Goal: Information Seeking & Learning: Learn about a topic

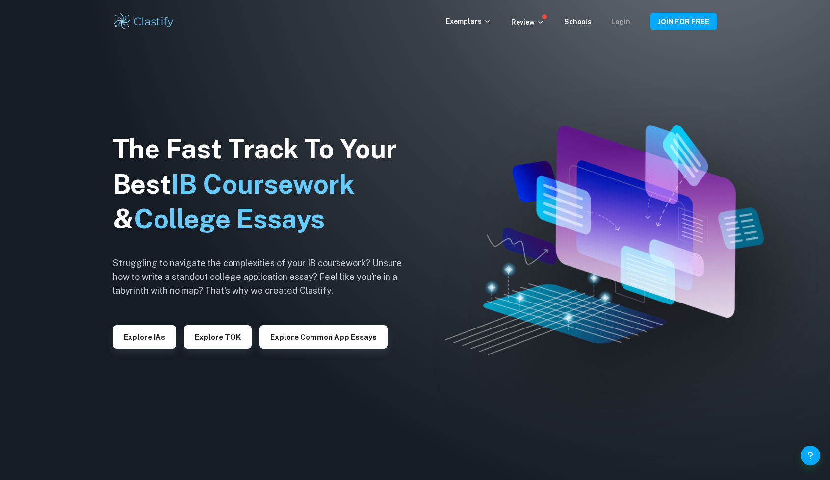
click at [616, 19] on link "Login" at bounding box center [620, 22] width 19 height 8
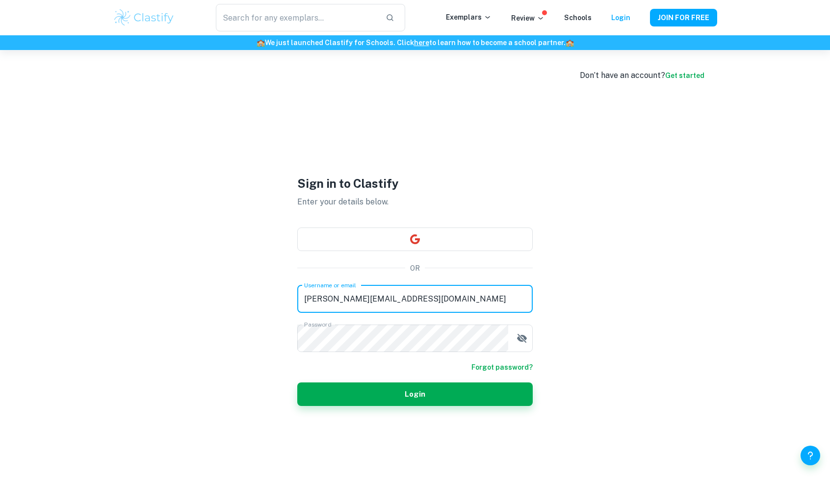
drag, startPoint x: 426, startPoint y: 308, endPoint x: 268, endPoint y: 301, distance: 158.1
click at [268, 301] on div "Sign in to Clastify Enter your details below. OR Username or email [PERSON_NAME…" at bounding box center [415, 290] width 294 height 480
type input "[EMAIL_ADDRESS][DOMAIN_NAME]"
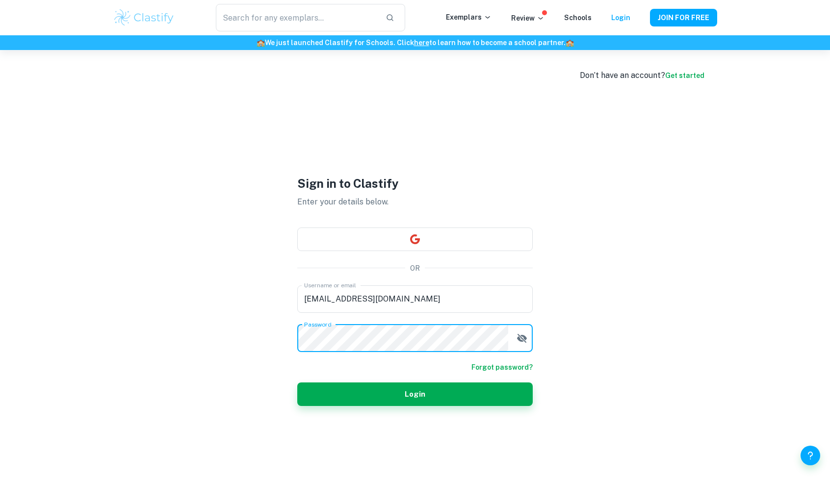
click at [211, 349] on div "Don’t have an account? Get started Sign in to Clastify Enter your details below…" at bounding box center [415, 290] width 628 height 480
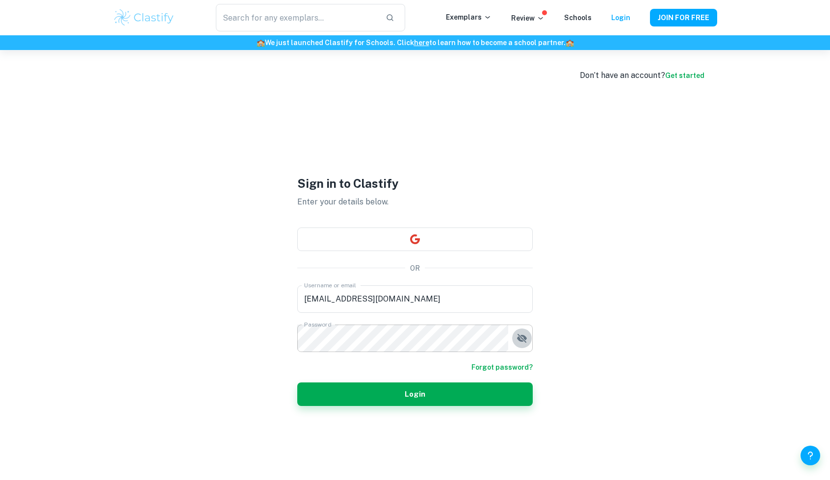
click at [524, 340] on icon "button" at bounding box center [522, 337] width 10 height 9
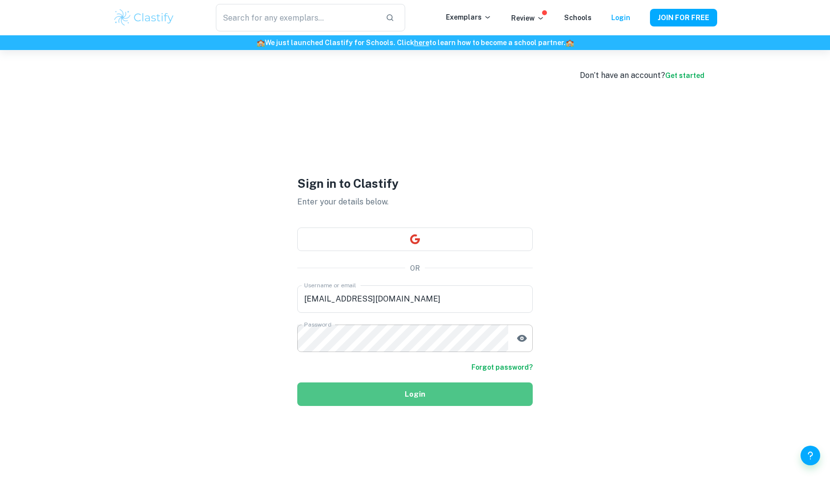
click at [387, 400] on button "Login" at bounding box center [414, 394] width 235 height 24
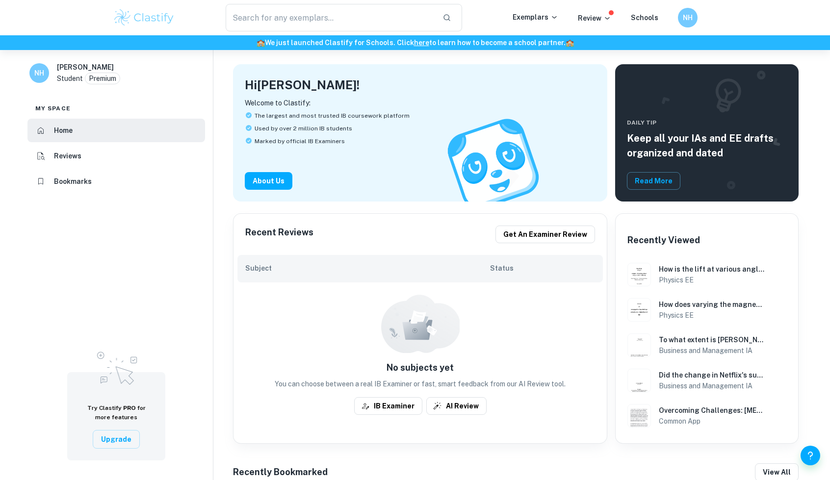
scroll to position [43, 0]
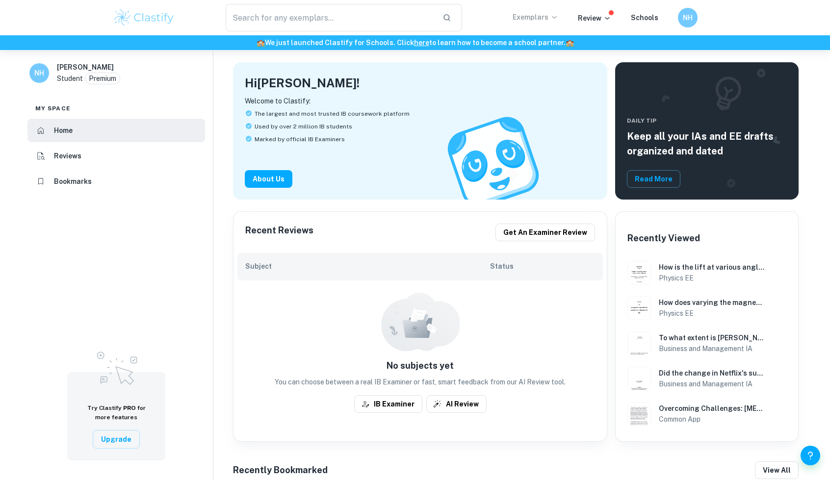
click at [557, 15] on icon at bounding box center [554, 17] width 8 height 8
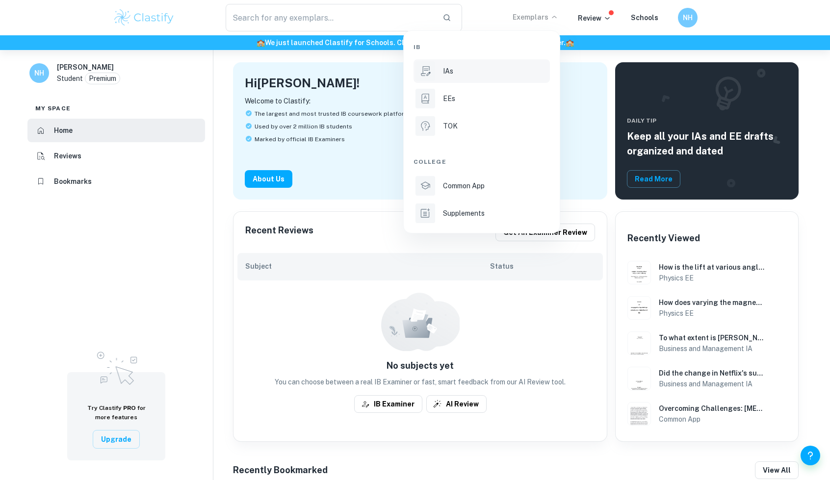
click at [451, 68] on p "IAs" at bounding box center [448, 71] width 10 height 11
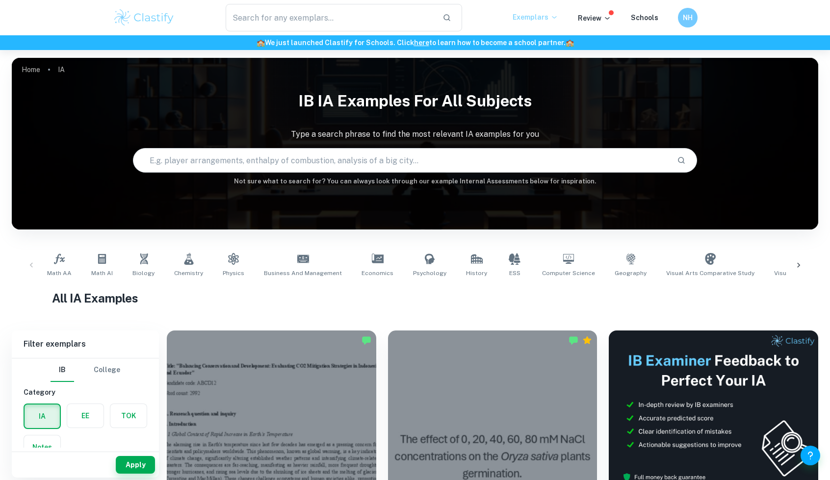
click at [334, 159] on input "text" at bounding box center [401, 160] width 536 height 27
type input "maths aa sl"
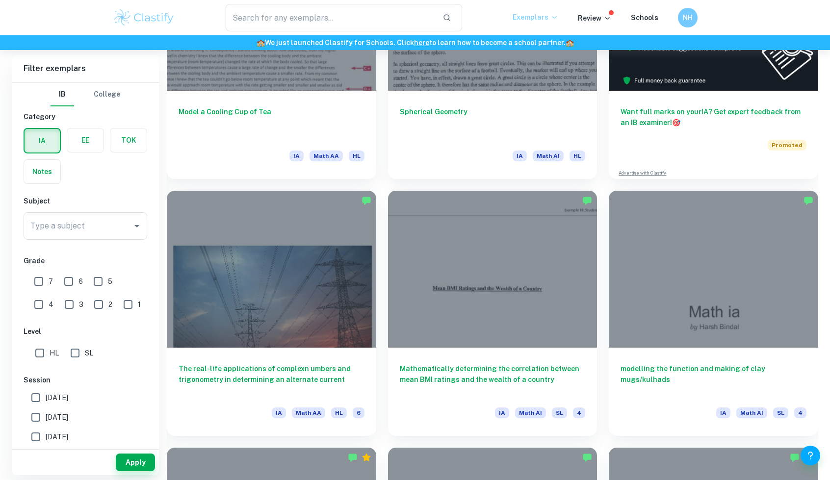
scroll to position [271, 0]
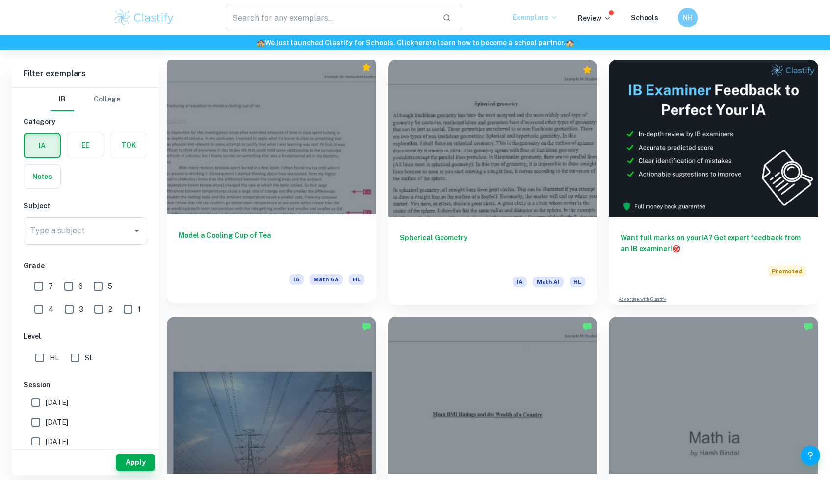
click at [317, 192] on div at bounding box center [271, 135] width 209 height 157
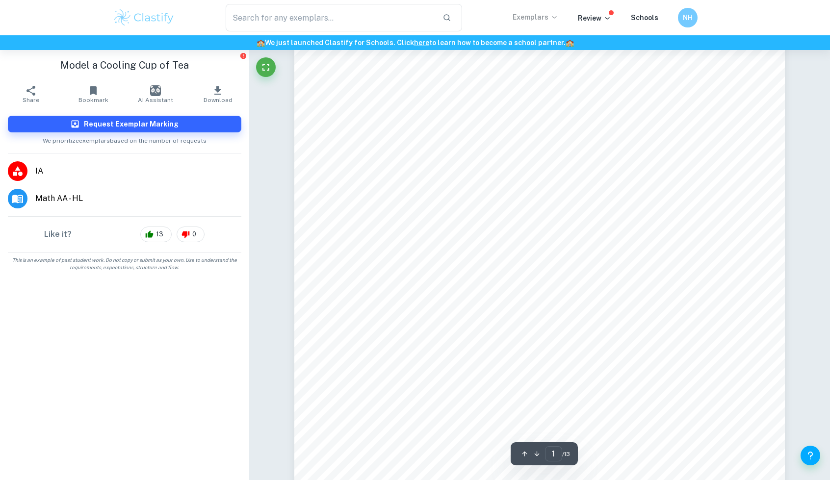
scroll to position [71, 0]
click at [717, 337] on span "A +" at bounding box center [717, 336] width 11 height 8
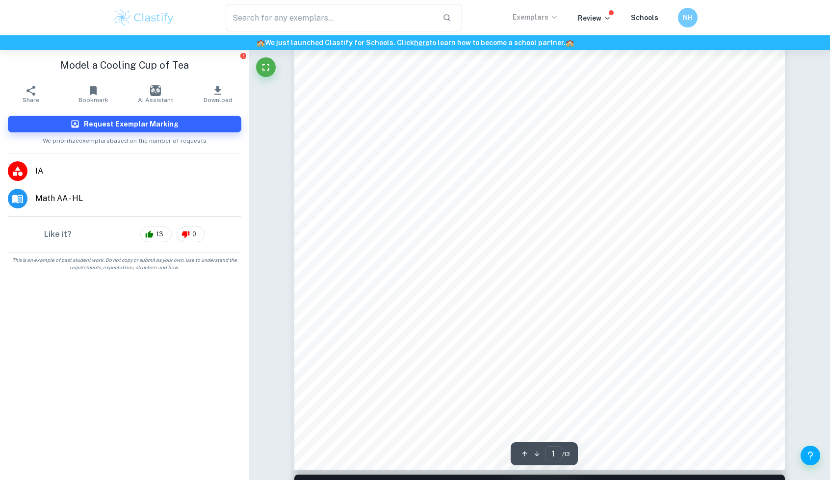
scroll to position [284, 0]
click at [45, 167] on span "IA" at bounding box center [138, 171] width 206 height 12
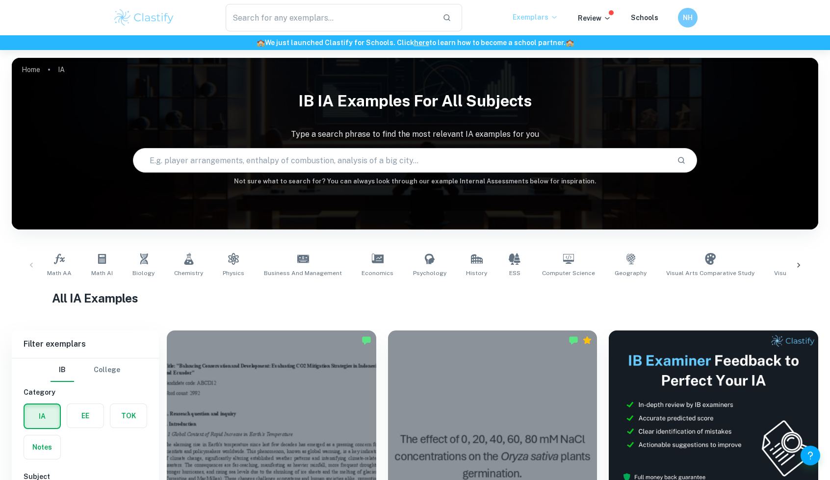
scroll to position [125, 0]
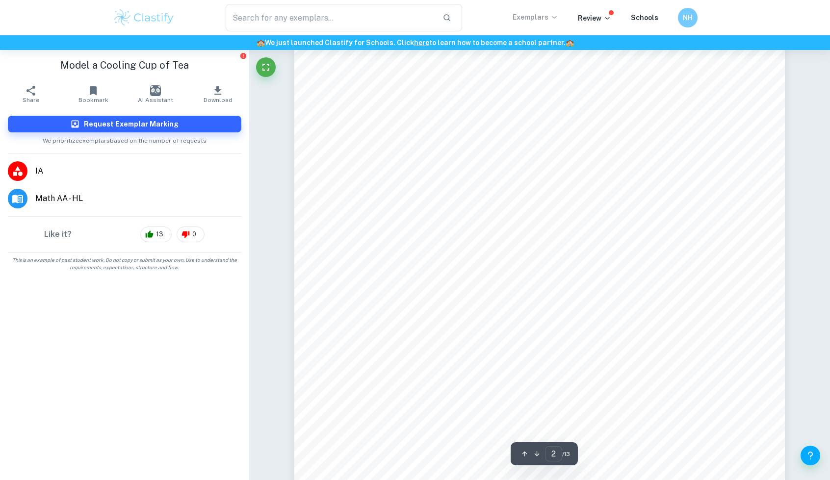
scroll to position [911, 0]
type input "3"
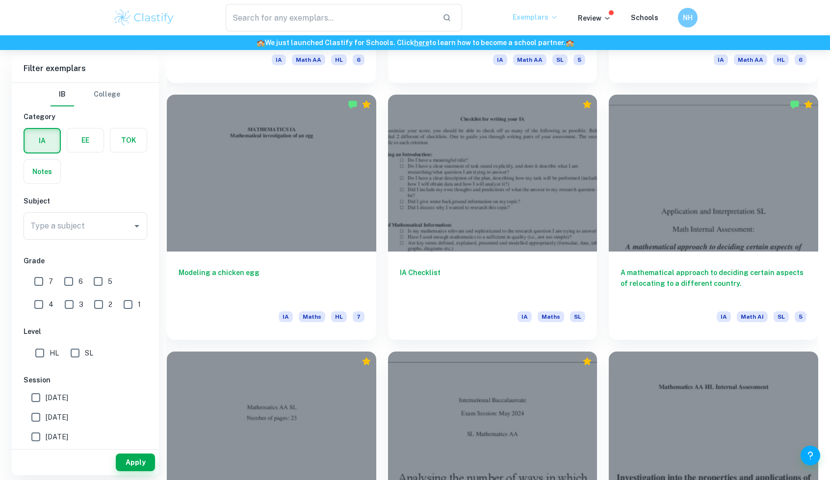
scroll to position [1520, 0]
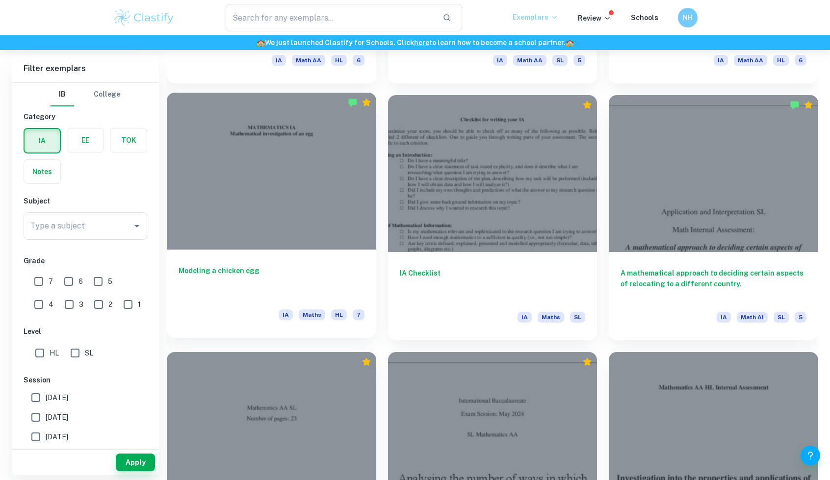
click at [349, 244] on div at bounding box center [271, 171] width 209 height 157
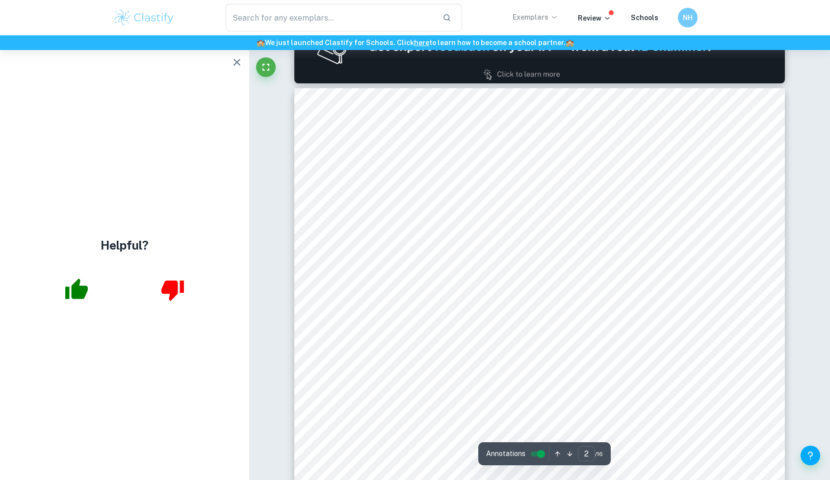
scroll to position [748, 0]
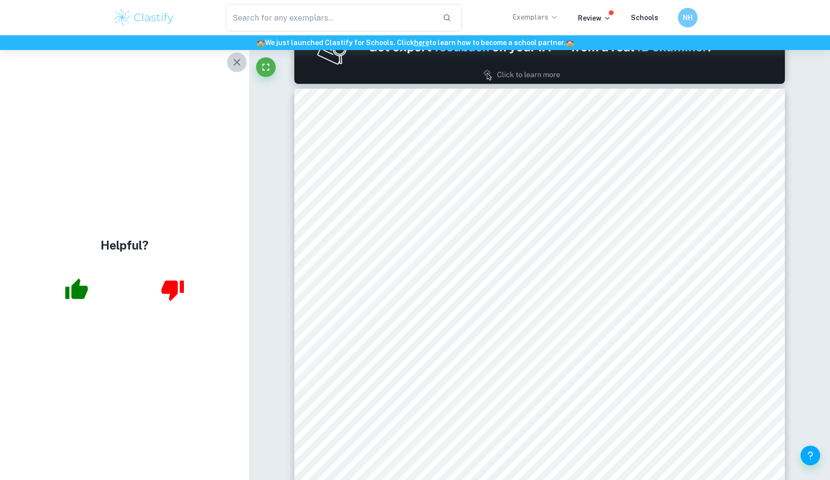
click at [237, 57] on icon "button" at bounding box center [237, 62] width 12 height 12
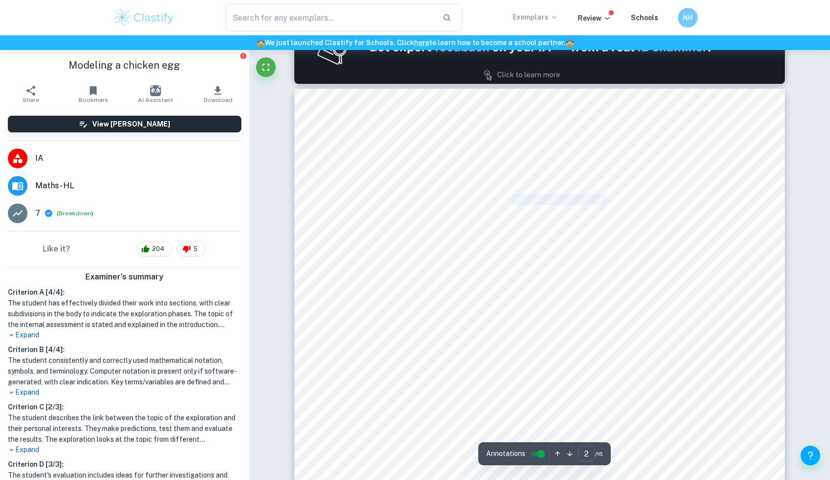
drag, startPoint x: 605, startPoint y: 202, endPoint x: 510, endPoint y: 201, distance: 95.1
click at [510, 201] on span "to help with problem solving has always been intriguing to me; this is an impor…" at bounding box center [539, 200] width 371 height 10
click at [533, 213] on div "1 1. INTRODUCTION Using knowledge and theories from the sciences and applying i…" at bounding box center [539, 436] width 490 height 694
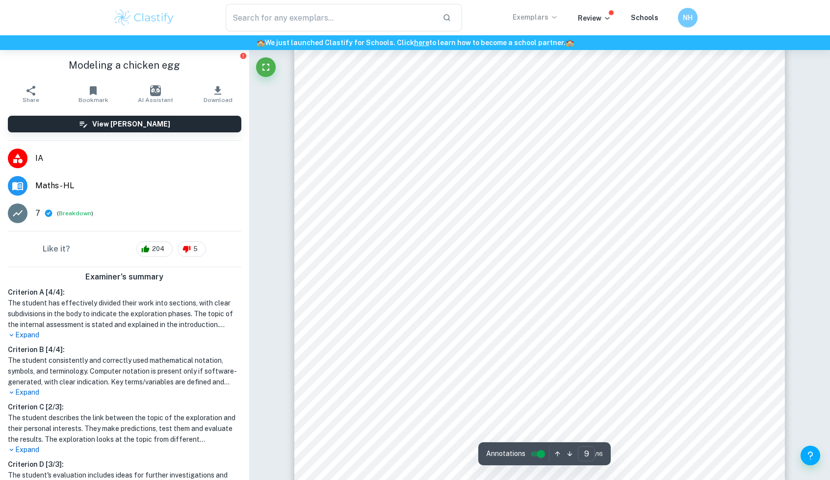
scroll to position [5789, 0]
click at [489, 296] on div "8 Repeating this procedure, I obtained the equations for the middle section, 𝑄 …" at bounding box center [539, 282] width 490 height 694
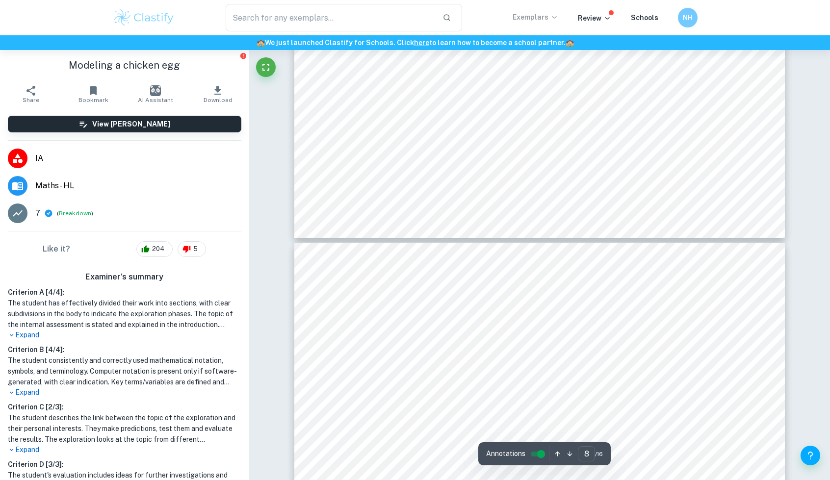
type input "9"
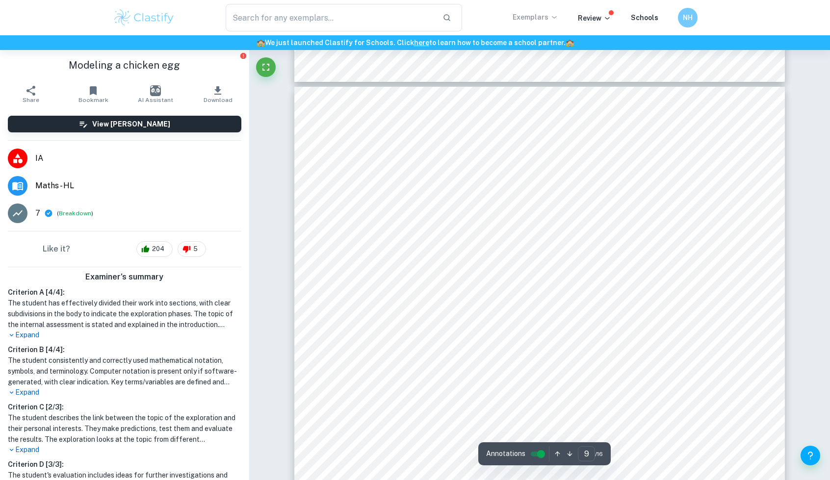
scroll to position [5638, 0]
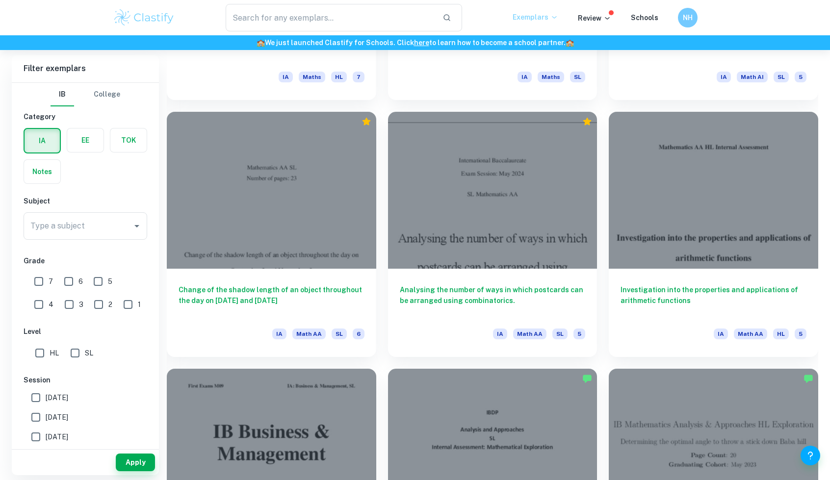
scroll to position [1761, 0]
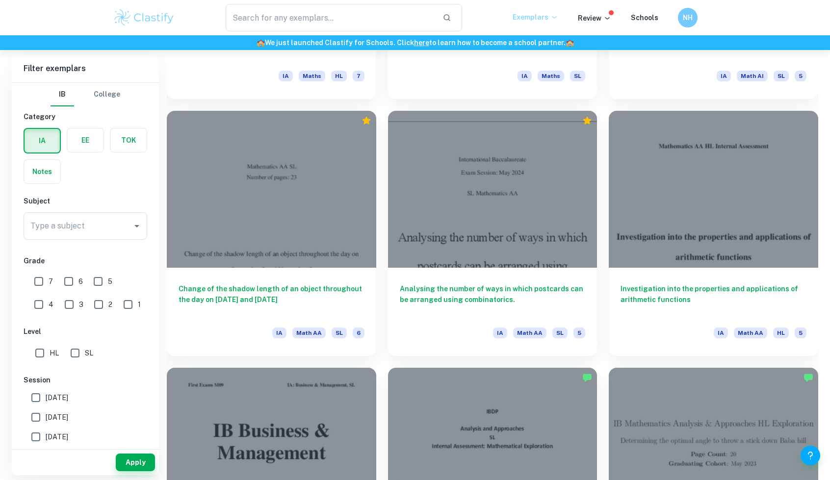
click at [37, 283] on input "7" at bounding box center [39, 282] width 20 height 20
checkbox input "true"
click at [76, 351] on input "SL" at bounding box center [75, 353] width 20 height 20
checkbox input "true"
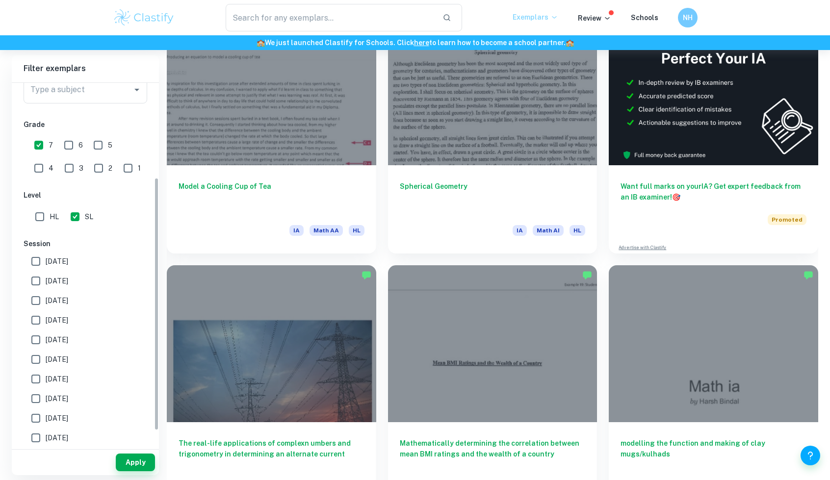
scroll to position [136, 0]
click at [72, 146] on input "6" at bounding box center [69, 145] width 20 height 20
checkbox input "true"
click at [114, 144] on div "5" at bounding box center [105, 143] width 29 height 23
click at [108, 145] on span "5" at bounding box center [110, 145] width 4 height 11
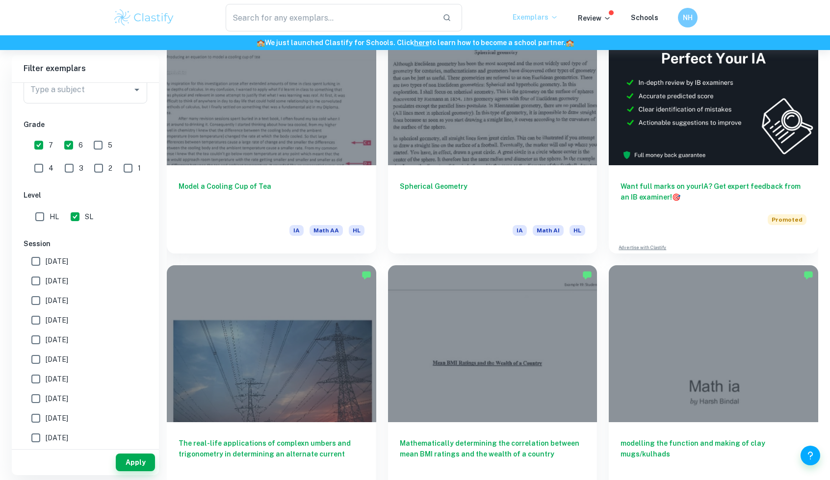
click at [107, 145] on input "5" at bounding box center [98, 145] width 20 height 20
checkbox input "true"
click at [145, 464] on button "Apply" at bounding box center [135, 463] width 39 height 18
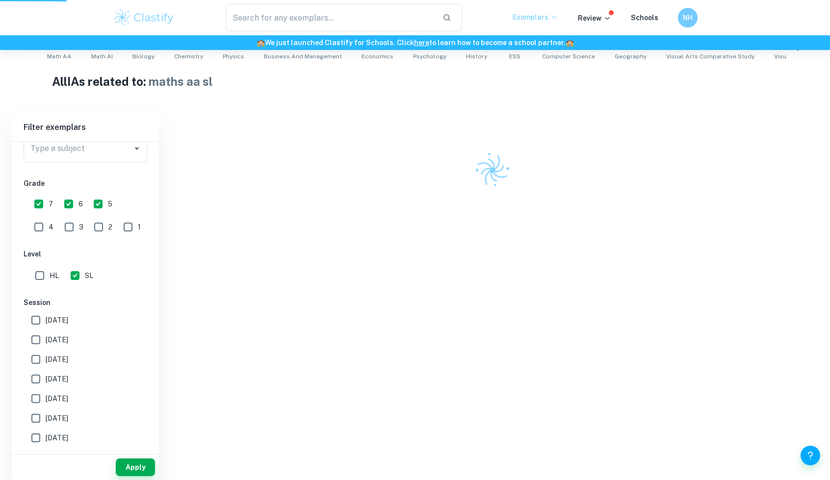
scroll to position [207, 0]
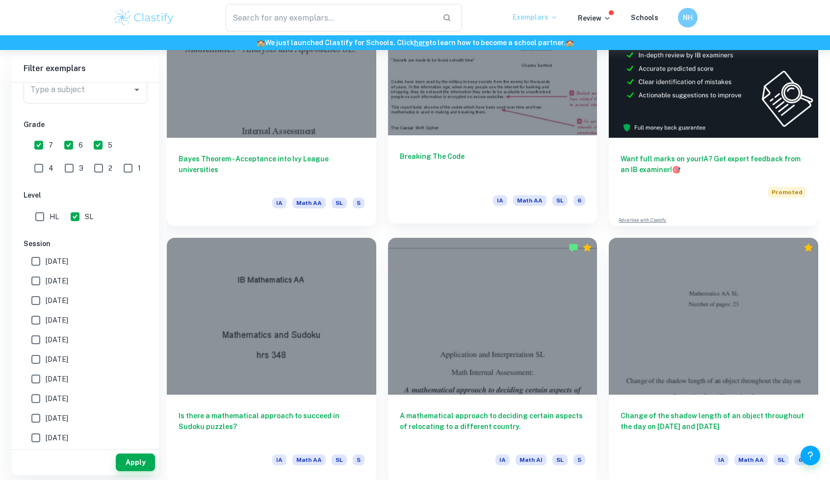
scroll to position [350, 0]
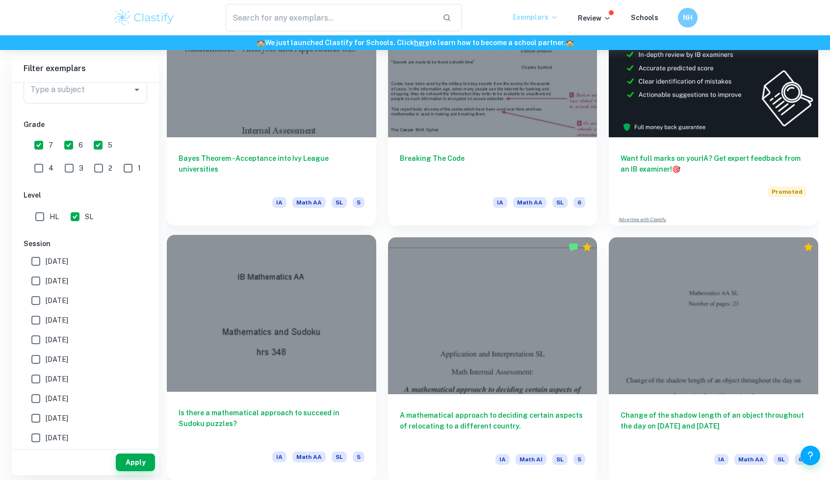
click at [295, 359] on div at bounding box center [271, 313] width 209 height 157
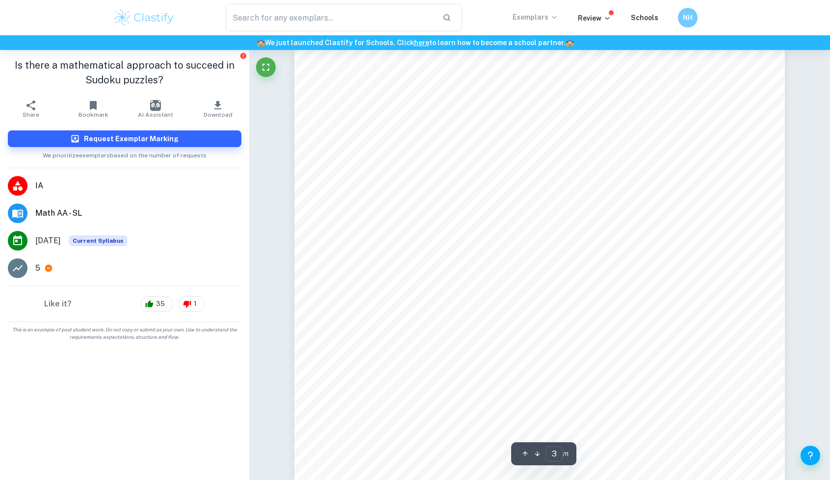
scroll to position [1632, 0]
type input "6"
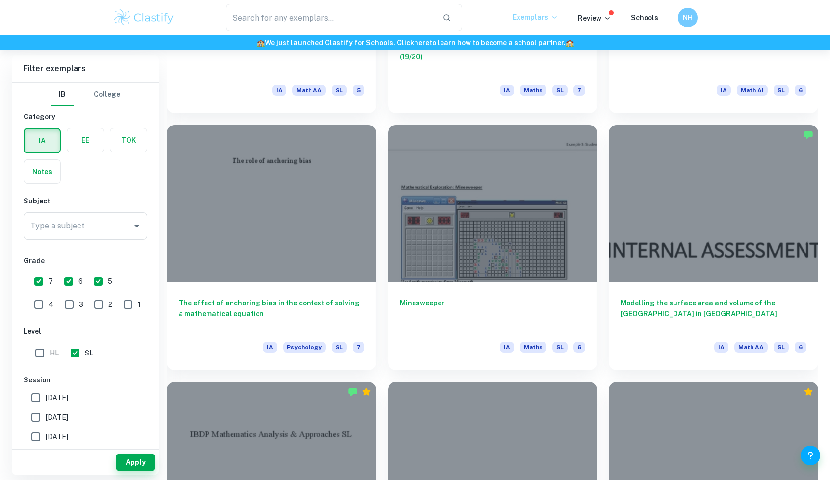
scroll to position [1746, 0]
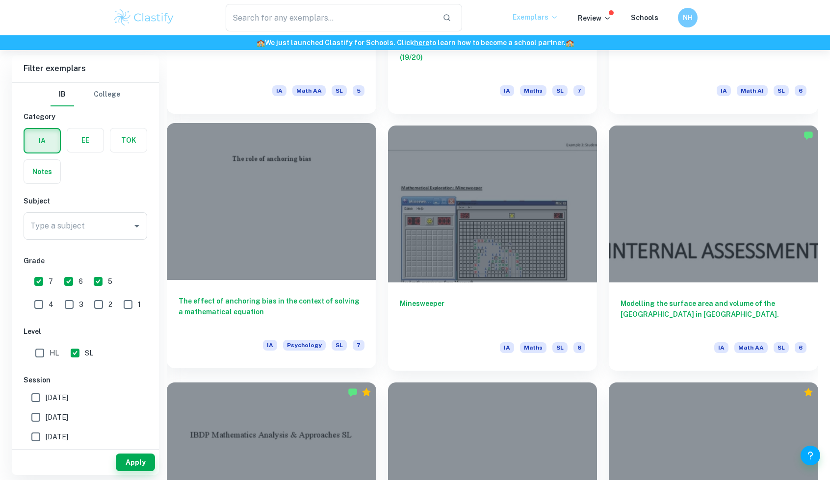
click at [263, 245] on div at bounding box center [271, 201] width 209 height 157
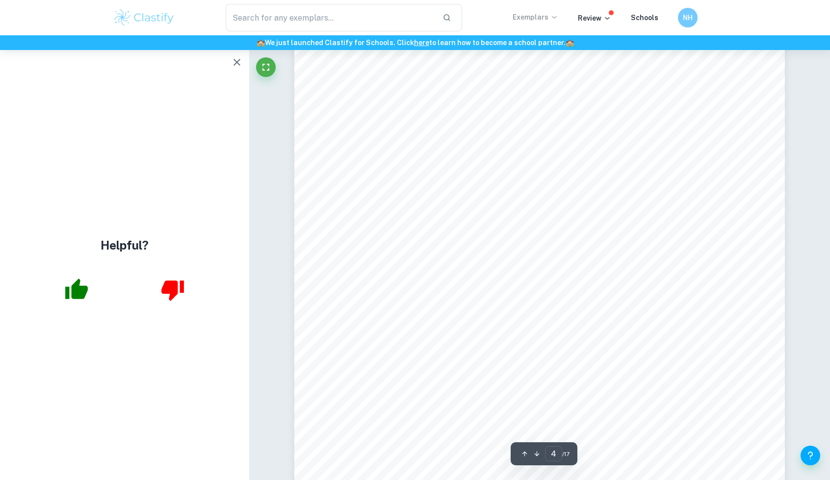
scroll to position [2199, 0]
click at [234, 63] on icon "button" at bounding box center [237, 62] width 12 height 12
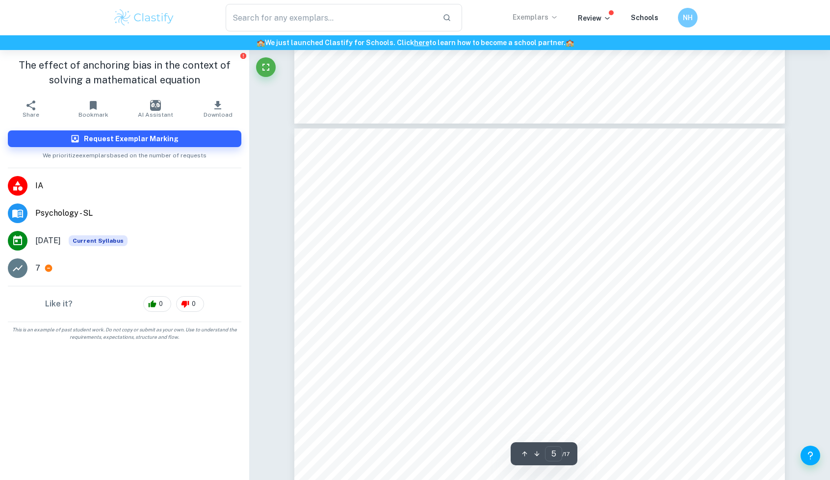
scroll to position [2803, 0]
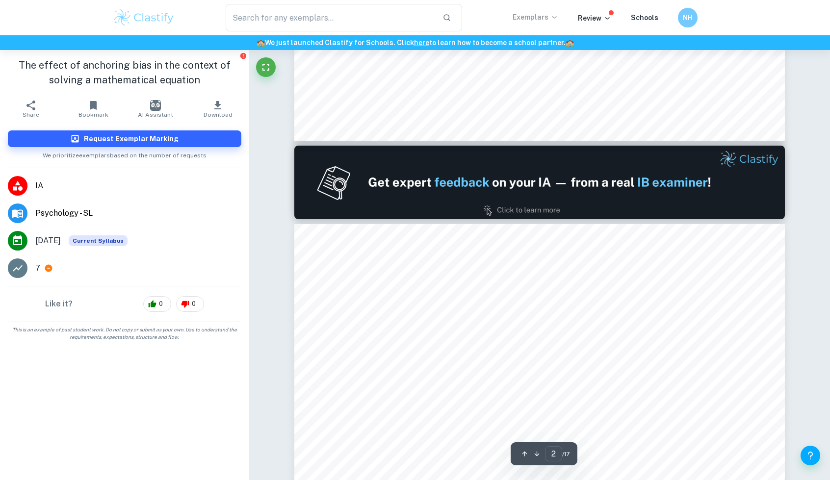
type input "1"
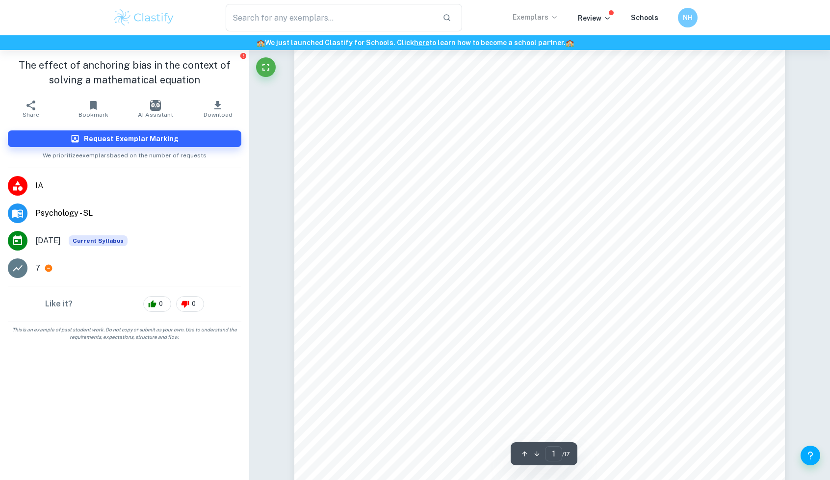
scroll to position [0, 0]
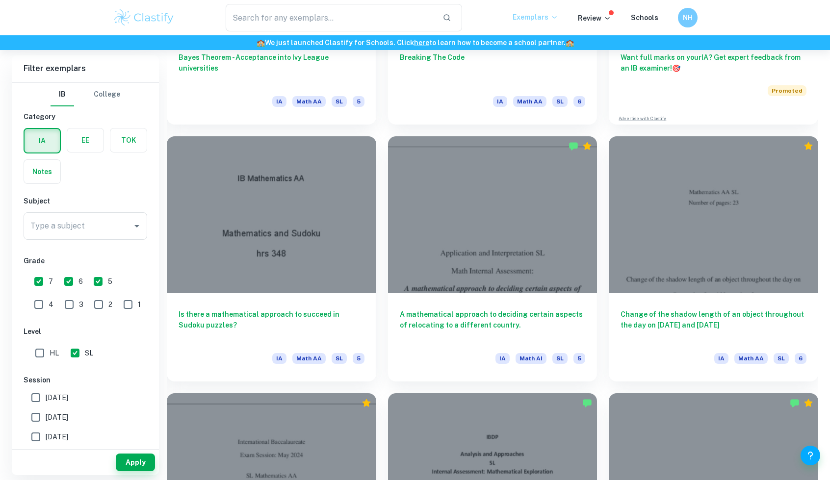
scroll to position [0, 0]
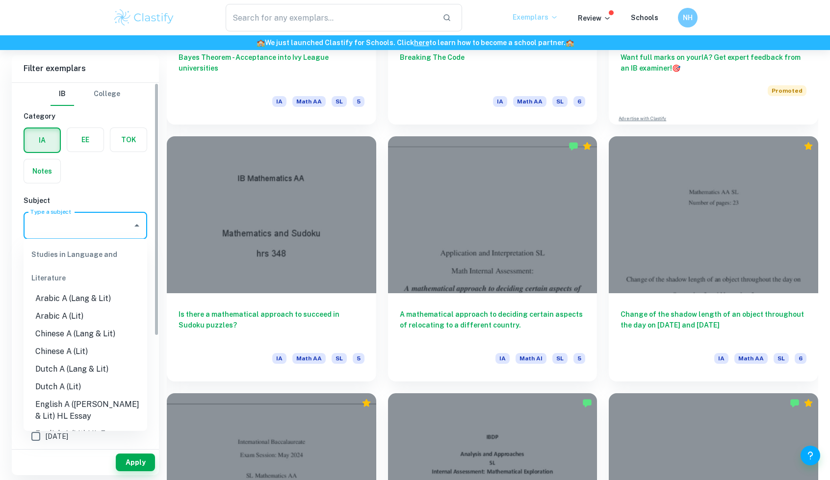
click at [67, 220] on input "Type a subject" at bounding box center [78, 225] width 100 height 19
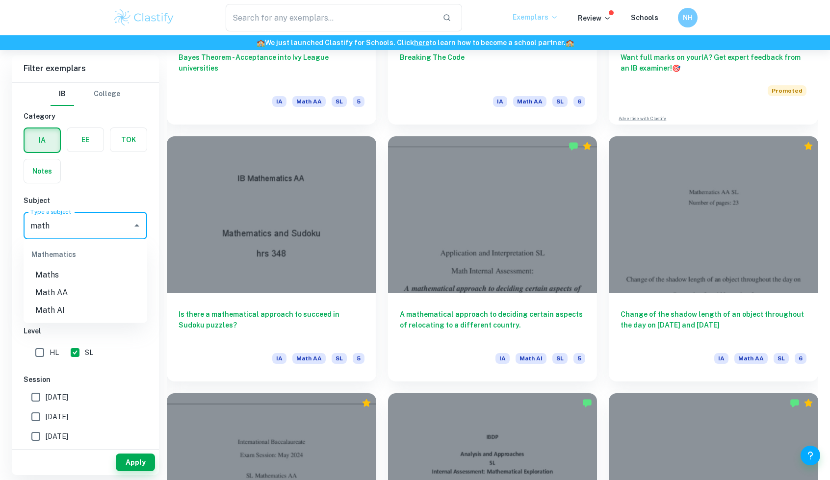
click at [59, 292] on li "Math AA" at bounding box center [86, 293] width 124 height 18
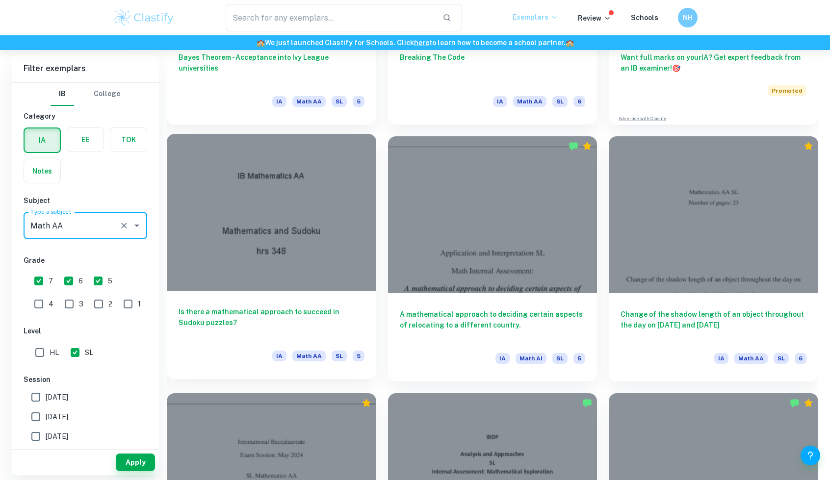
type input "Math AA"
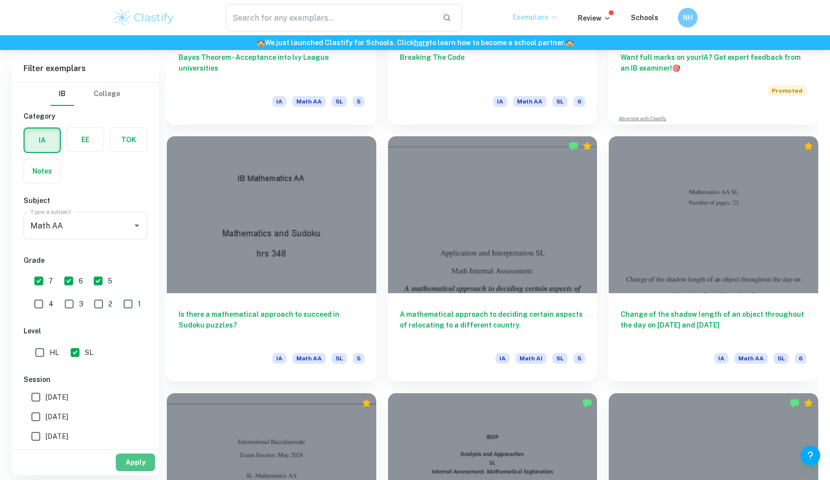
click at [134, 462] on button "Apply" at bounding box center [135, 463] width 39 height 18
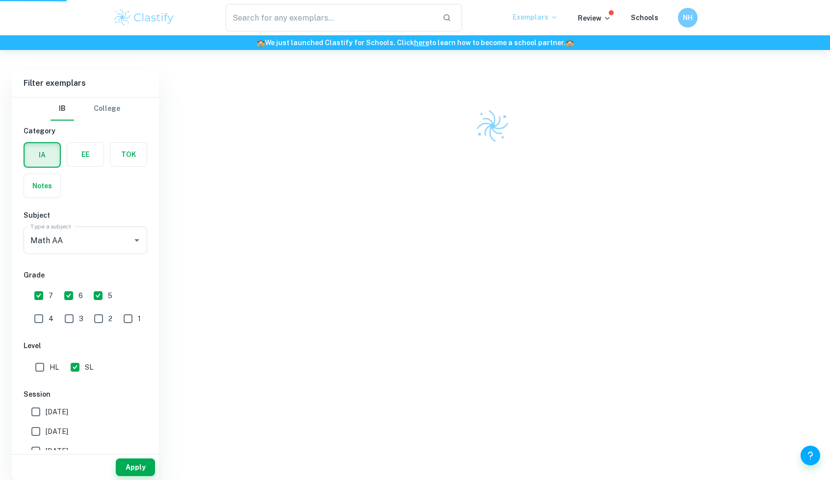
scroll to position [231, 0]
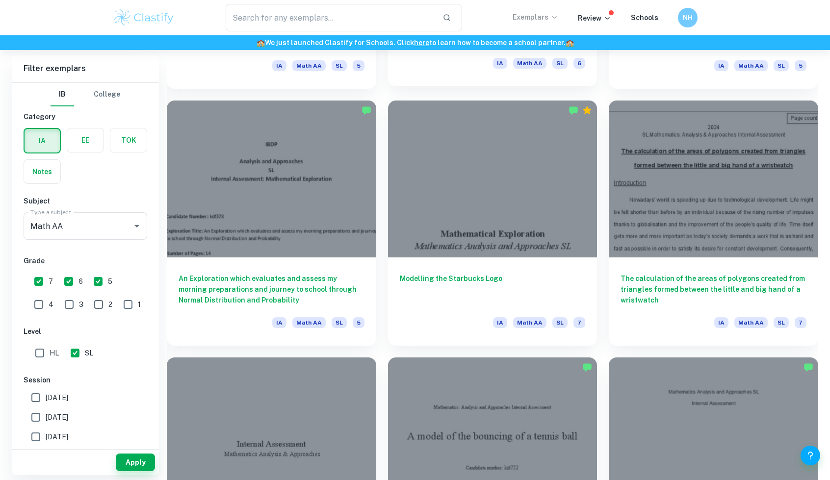
scroll to position [743, 0]
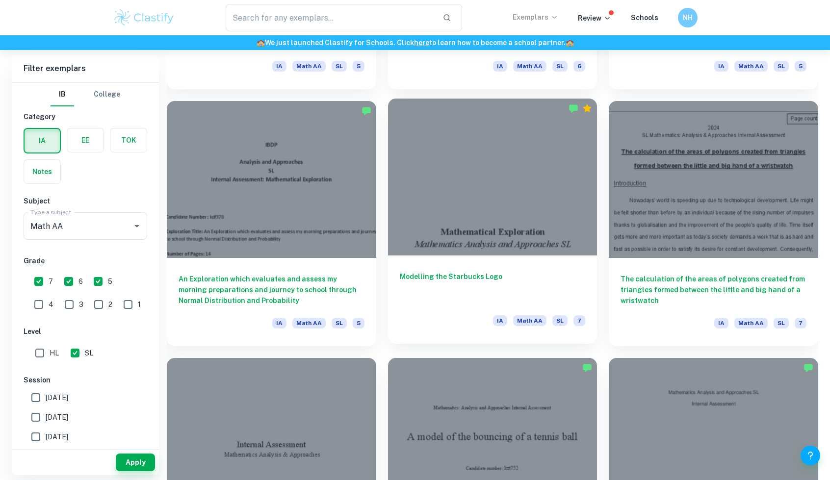
click at [517, 226] on div at bounding box center [492, 177] width 209 height 157
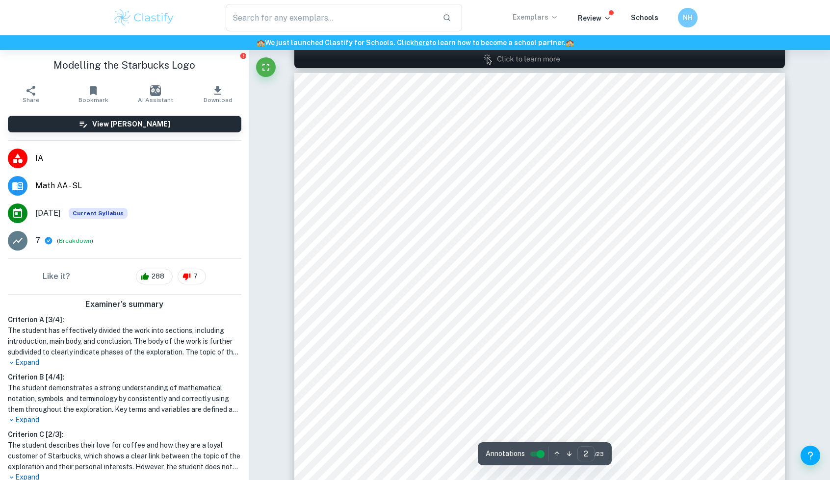
scroll to position [764, 0]
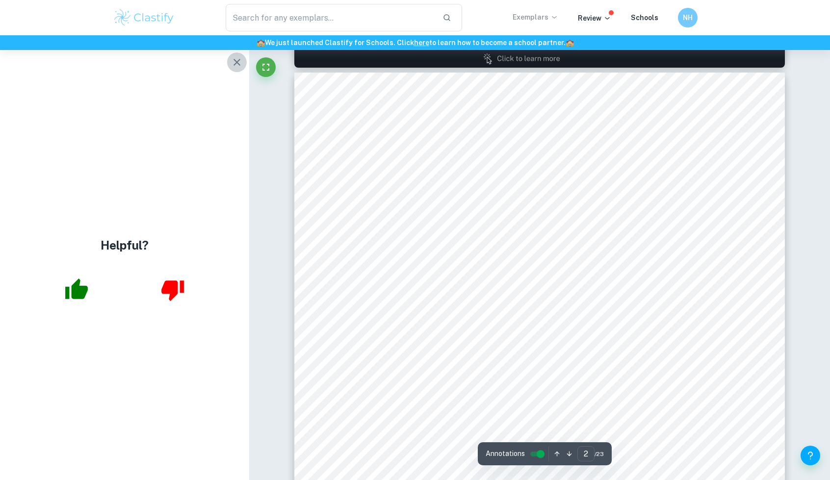
click at [236, 62] on icon "button" at bounding box center [236, 62] width 7 height 7
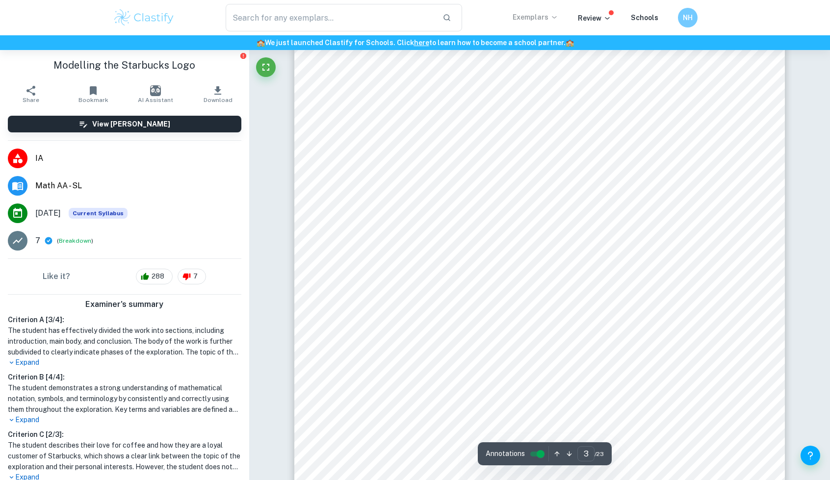
scroll to position [1572, 0]
click at [546, 252] on span "– the vertical waves in the hair using sine equations" at bounding box center [456, 250] width 204 height 10
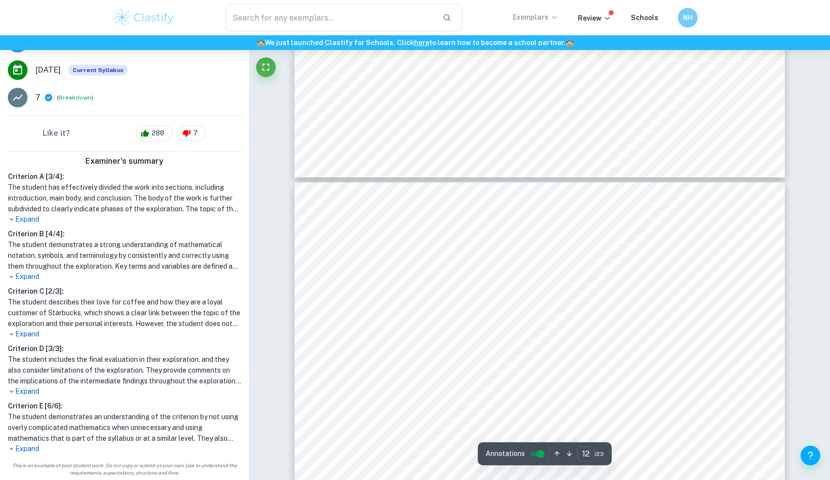
scroll to position [0, 0]
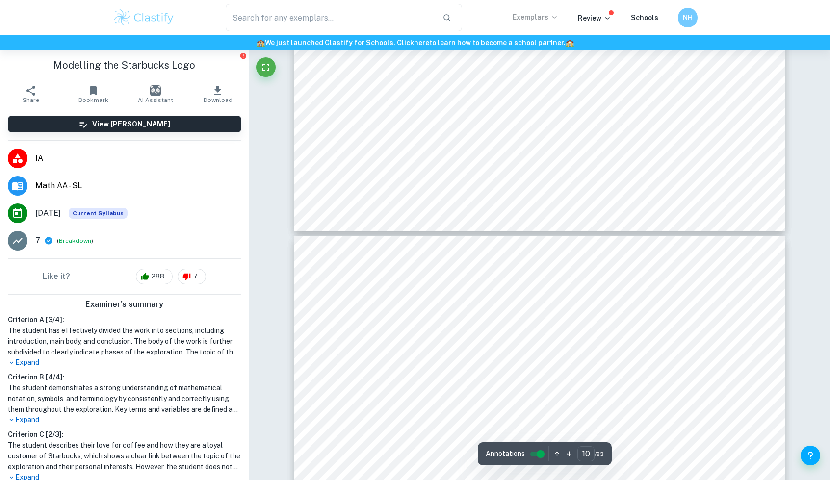
type input "9"
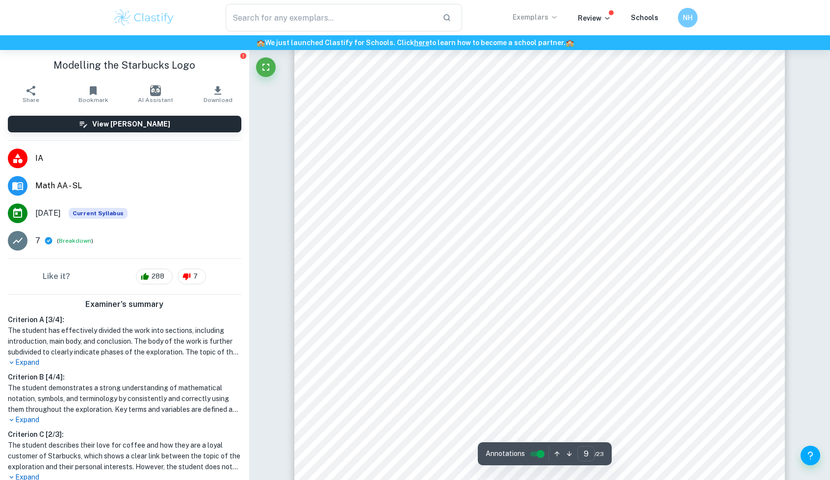
scroll to position [5777, 0]
